Goal: Navigation & Orientation: Find specific page/section

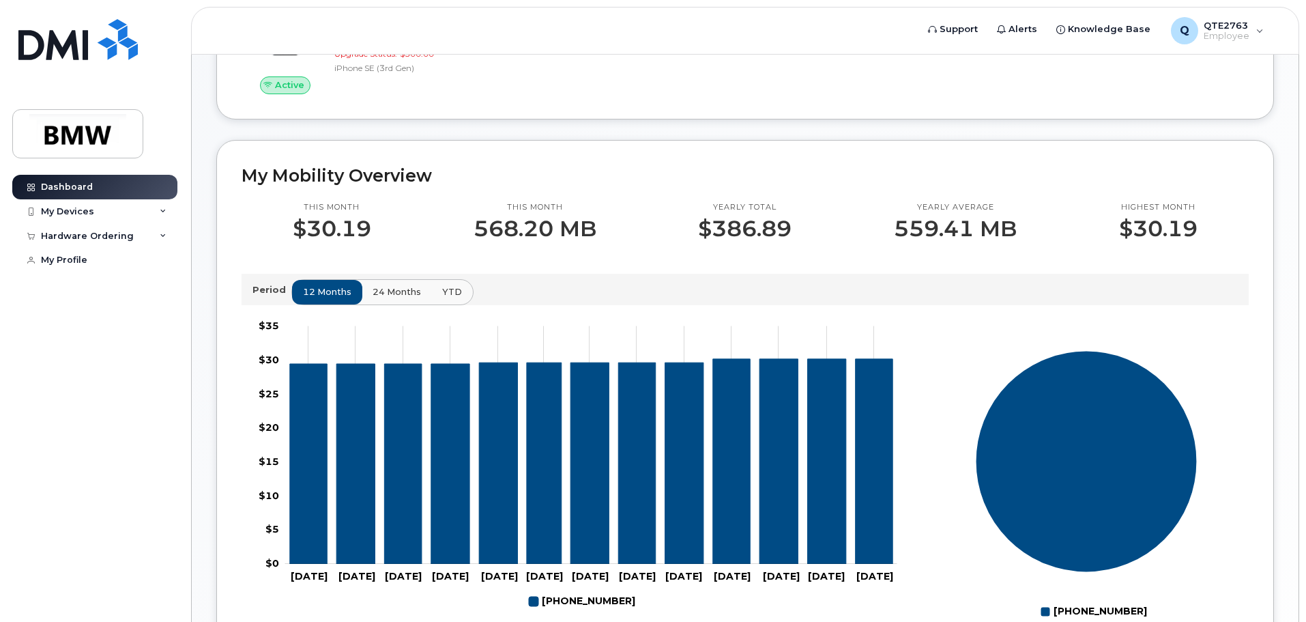
scroll to position [68, 0]
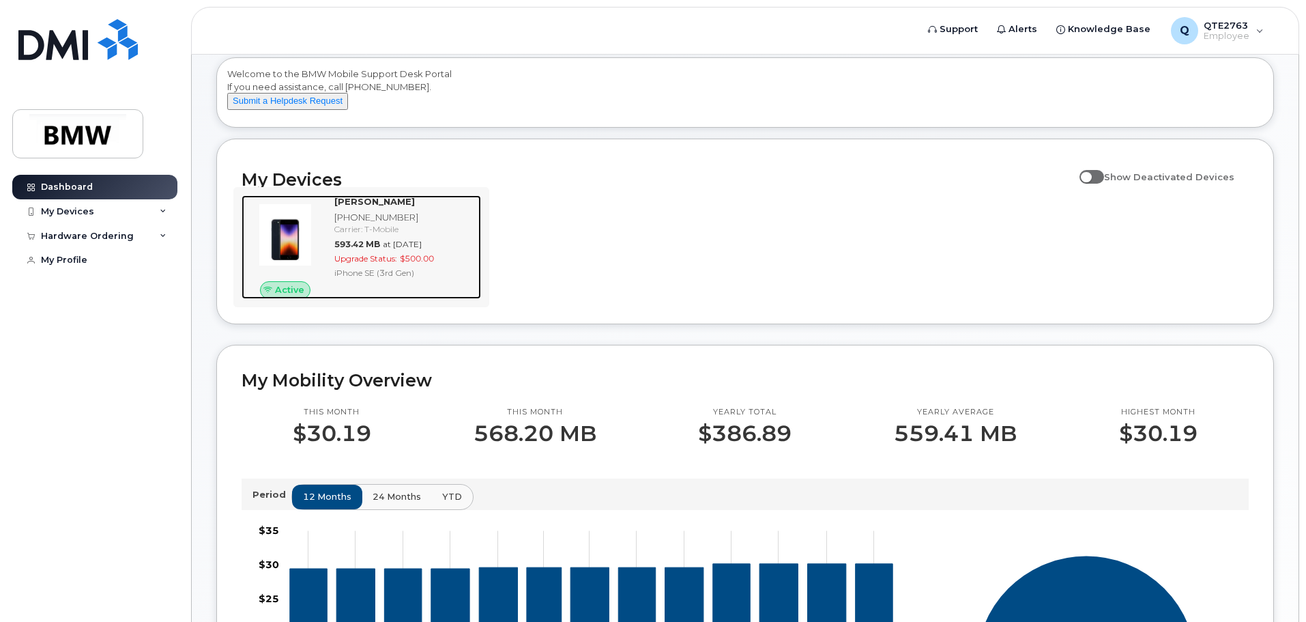
click at [453, 296] on div "[PERSON_NAME] [PHONE_NUMBER] Carrier: T-Mobile 593.42 MB at [DATE] Upgrade Stat…" at bounding box center [405, 247] width 152 height 104
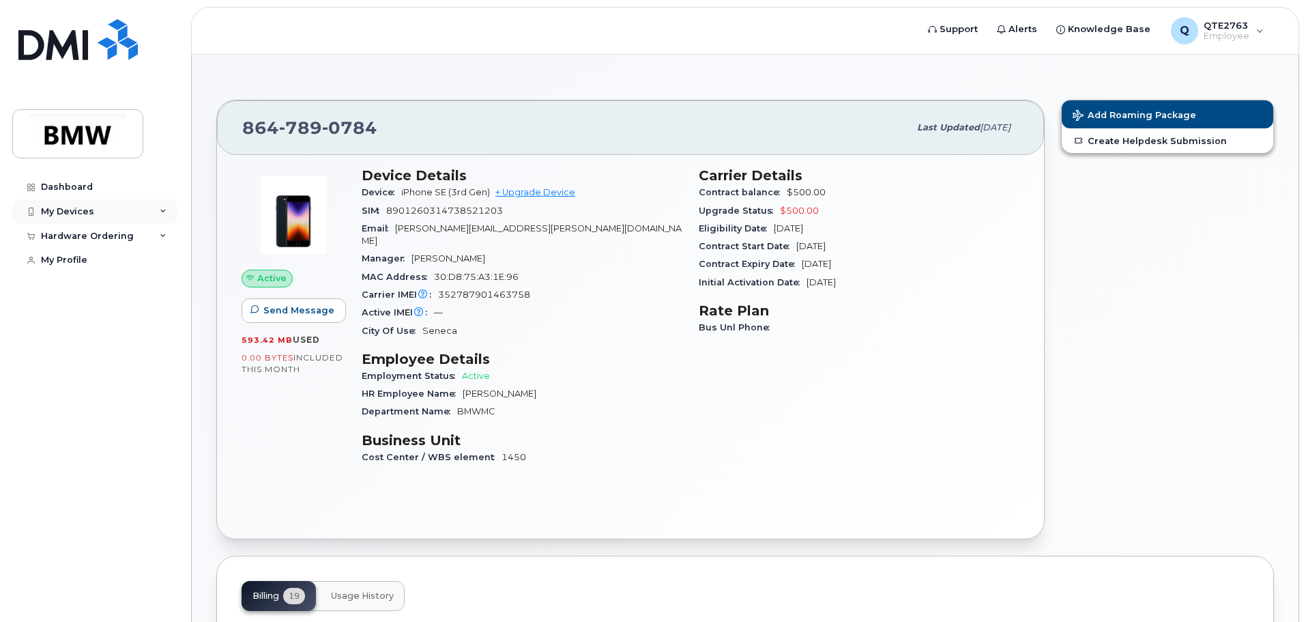
click at [129, 209] on div "My Devices" at bounding box center [94, 211] width 165 height 25
click at [108, 315] on div "Hardware Ordering" at bounding box center [87, 309] width 93 height 11
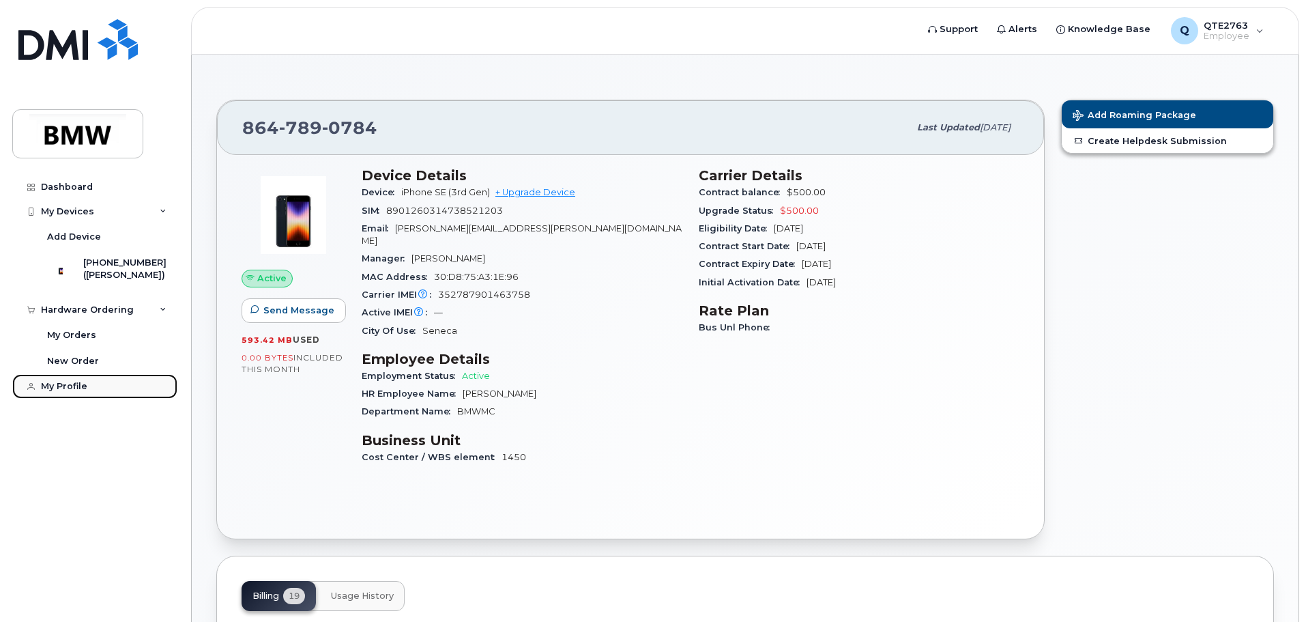
click at [99, 392] on link "My Profile" at bounding box center [94, 386] width 165 height 25
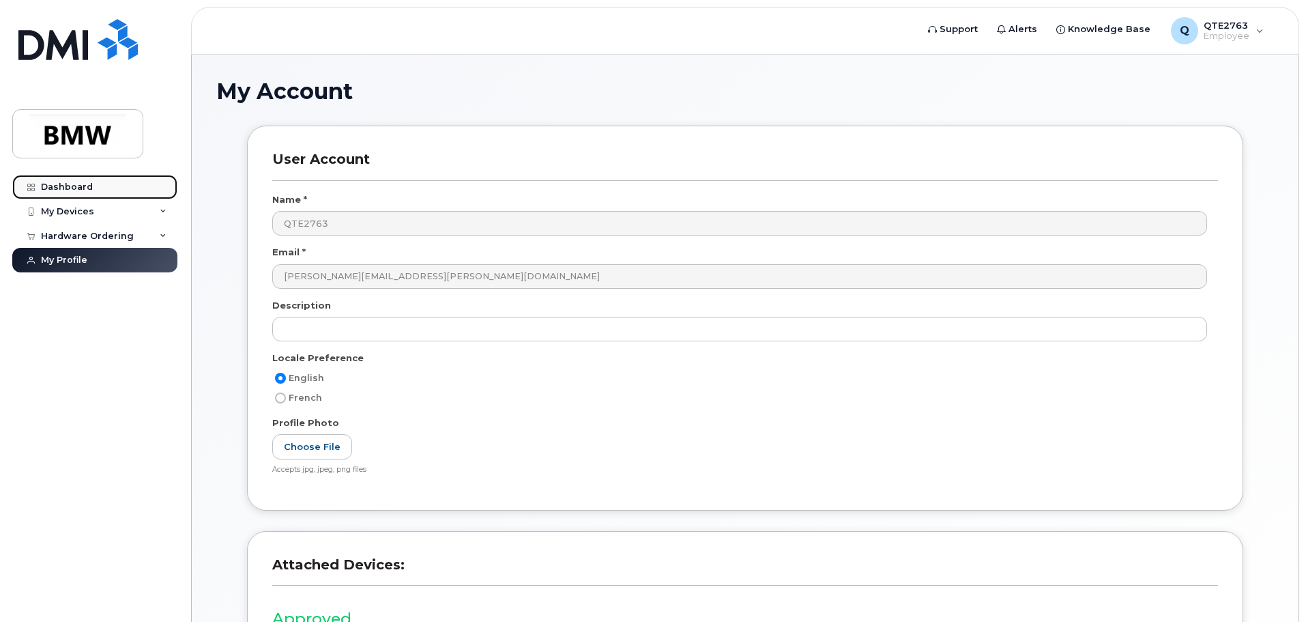
click at [86, 181] on link "Dashboard" at bounding box center [94, 187] width 165 height 25
